Goal: Register for event/course

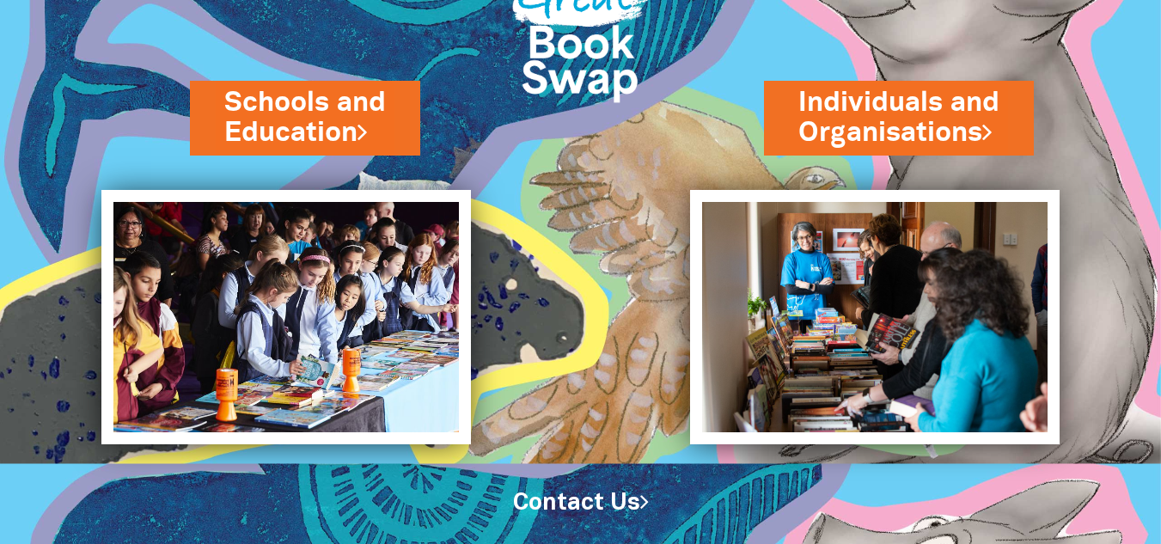
scroll to position [147, 0]
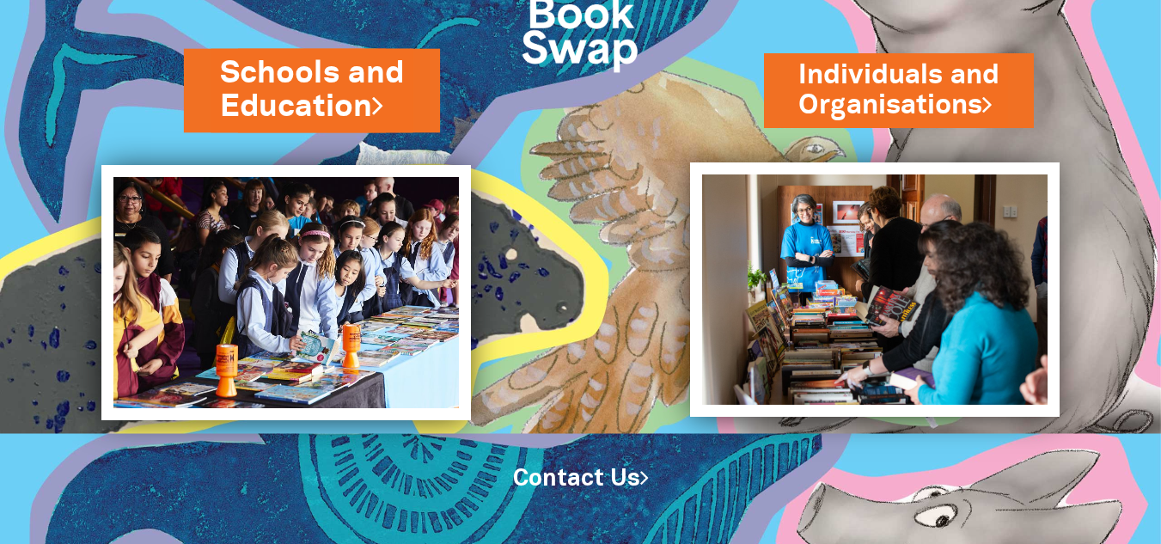
click at [296, 78] on link "Schools and Education" at bounding box center [312, 90] width 184 height 77
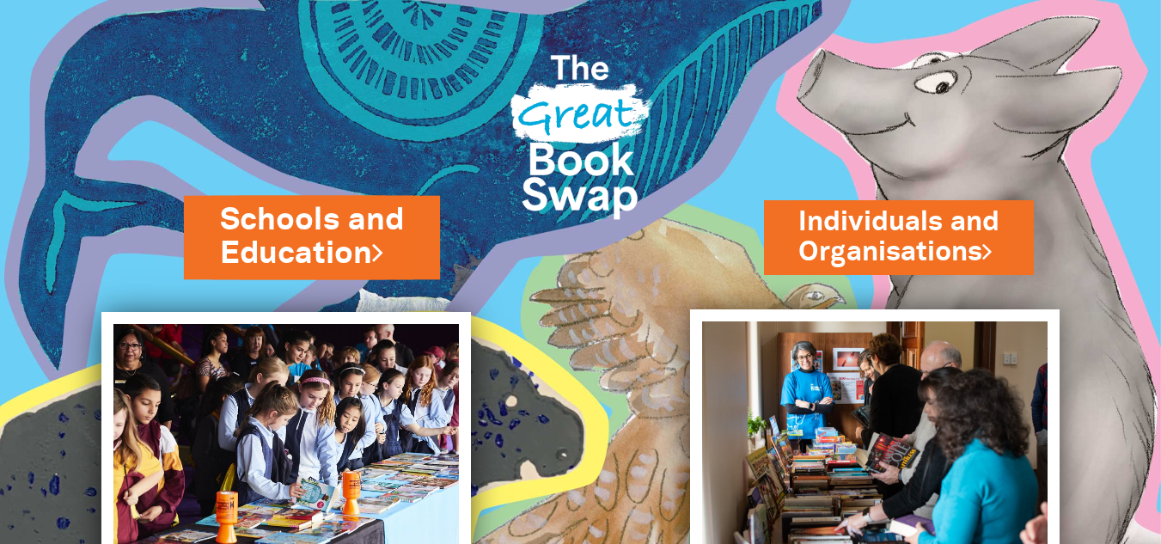
click at [355, 244] on link "Schools and Education" at bounding box center [312, 237] width 184 height 77
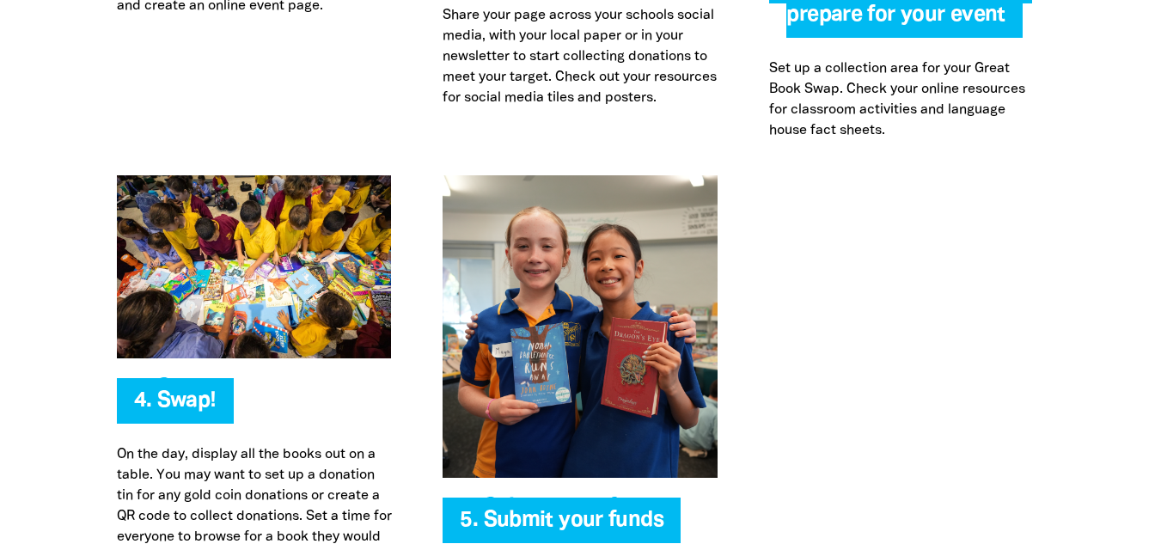
scroll to position [4083, 0]
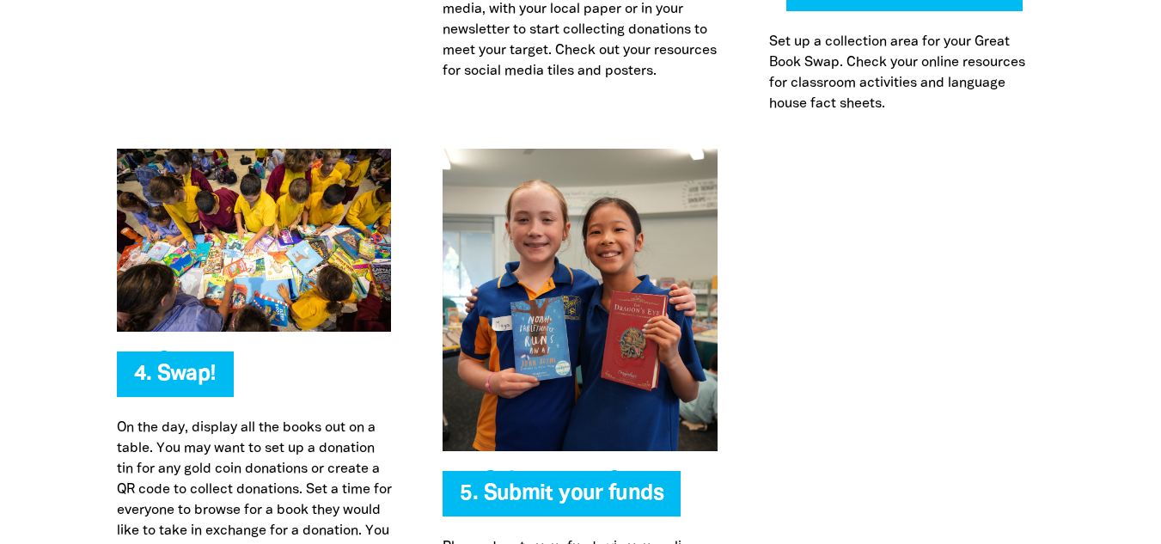
click at [319, 281] on img at bounding box center [254, 240] width 275 height 183
drag, startPoint x: 406, startPoint y: 322, endPoint x: 161, endPoint y: 160, distance: 294.0
click at [161, 160] on div "4. Swap! On the day, display all the books out on a table. You may want to set …" at bounding box center [254, 395] width 327 height 492
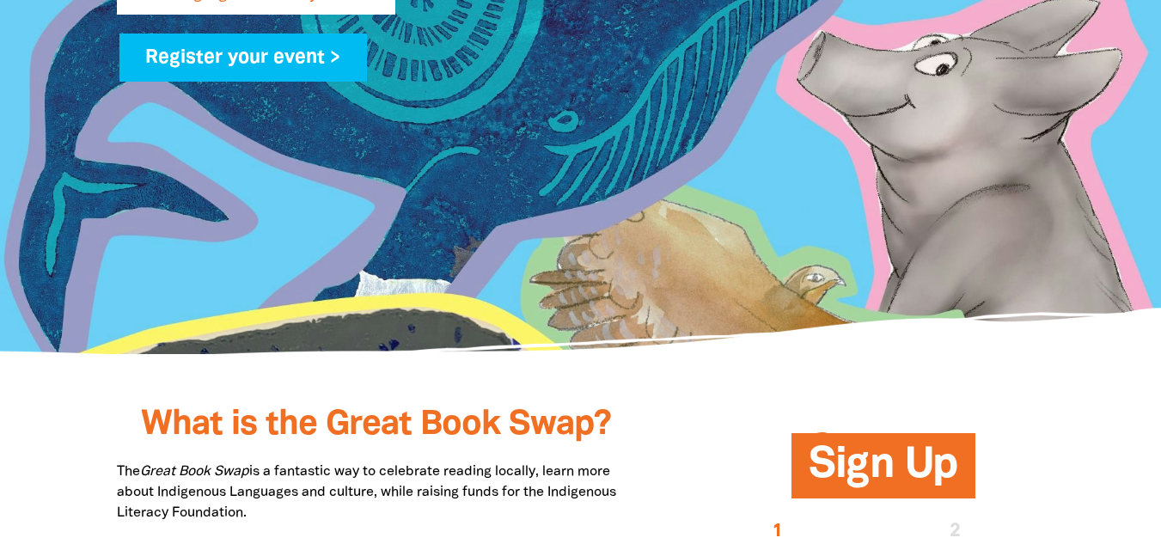
scroll to position [509, 0]
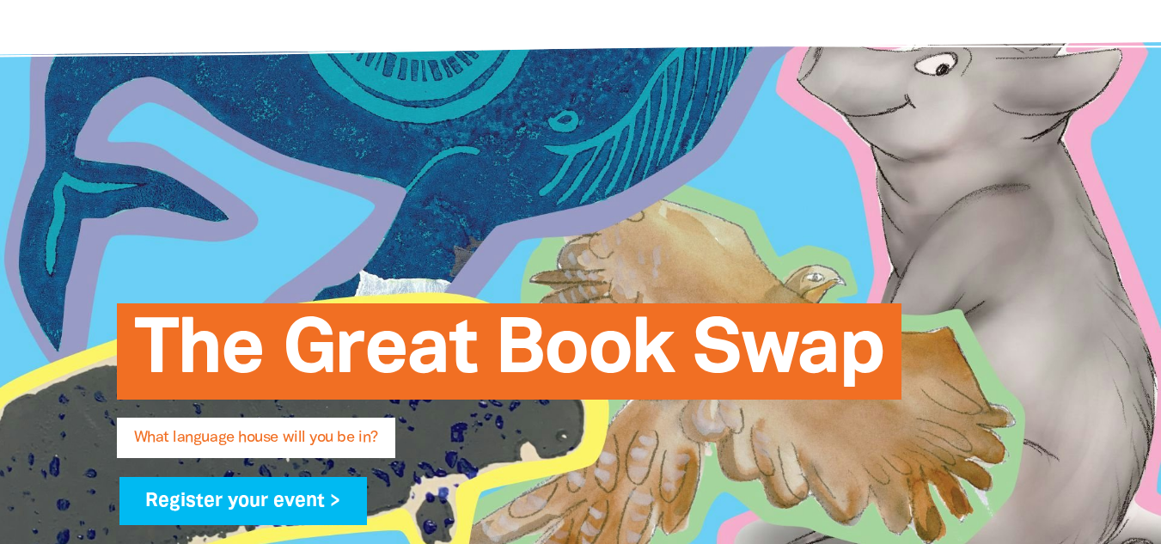
scroll to position [0, 0]
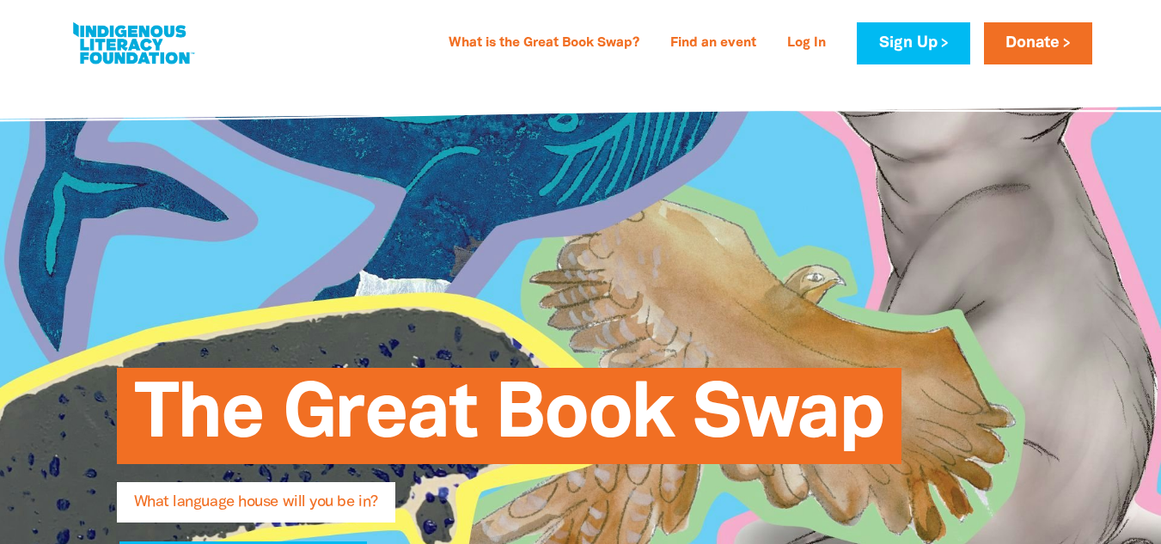
click at [678, 275] on div "The Great Book Swap What language house will you be in? Register your event >" at bounding box center [581, 469] width 1032 height 785
